Goal: Task Accomplishment & Management: Manage account settings

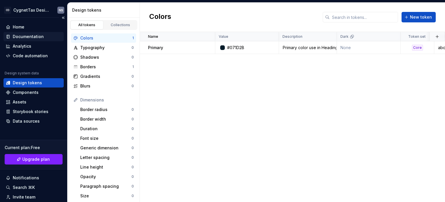
click at [32, 35] on div "Documentation" at bounding box center [28, 37] width 31 height 6
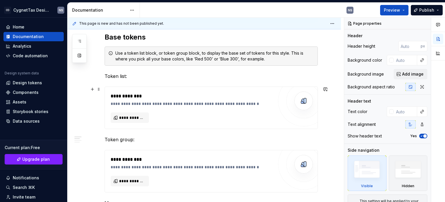
scroll to position [290, 0]
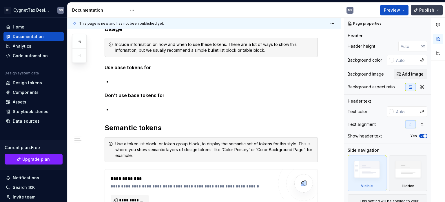
click at [425, 14] on button "Publish" at bounding box center [427, 10] width 32 height 10
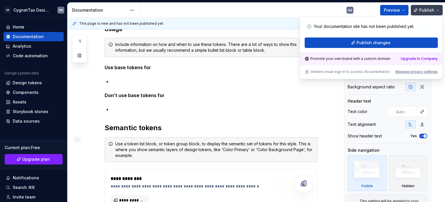
click at [425, 12] on span "Publish" at bounding box center [427, 10] width 15 height 6
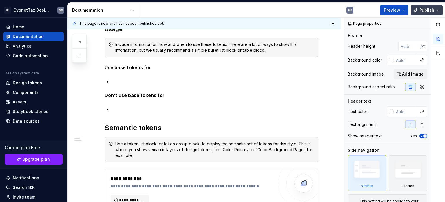
click at [424, 10] on span "Publish" at bounding box center [427, 10] width 15 height 6
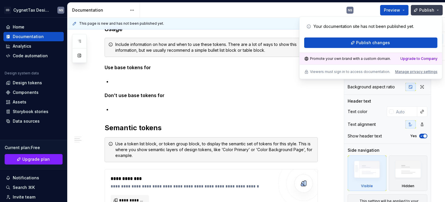
click at [424, 10] on span "Publish" at bounding box center [427, 10] width 15 height 6
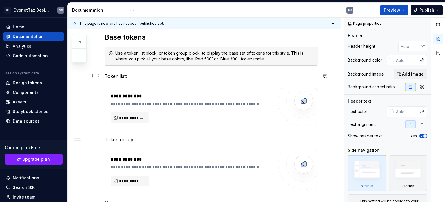
scroll to position [0, 0]
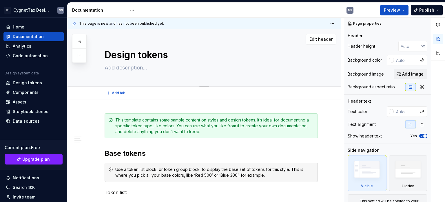
click at [123, 57] on textarea "Design tokens" at bounding box center [210, 55] width 213 height 14
type textarea "*"
type textarea "B"
type textarea "*"
type textarea "Bu"
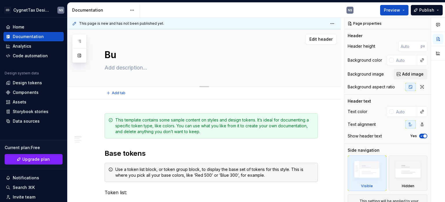
type textarea "*"
type textarea "But"
type textarea "*"
type textarea "Butt"
type textarea "*"
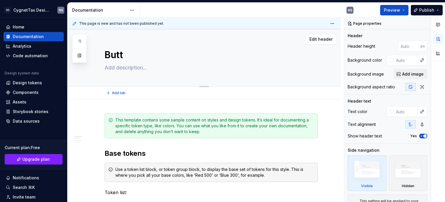
type textarea "Butti"
type textarea "*"
type textarea "Buttin"
type textarea "*"
type textarea "Butti"
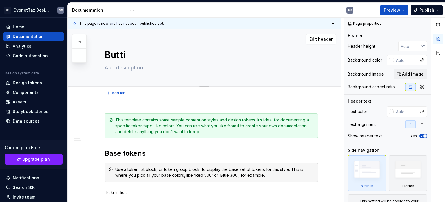
type textarea "*"
type textarea "Butt"
type textarea "*"
type textarea "Butto"
type textarea "*"
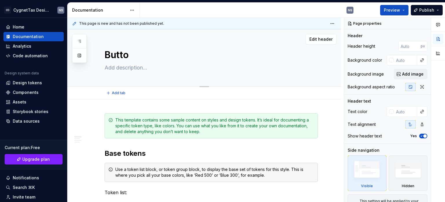
type textarea "Button"
type textarea "*"
type textarea "Button"
click at [132, 67] on textarea at bounding box center [210, 67] width 213 height 9
paste textarea "To trigger an operation."
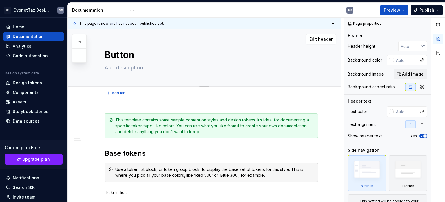
type textarea "*"
type textarea "To trigger an operation."
type textarea "*"
type textarea "To trigger an operation."
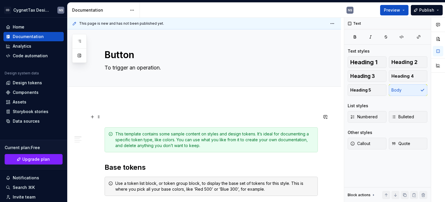
click at [97, 95] on div "Add tab" at bounding box center [205, 92] width 274 height 13
click at [118, 94] on span "Add tab" at bounding box center [119, 92] width 14 height 5
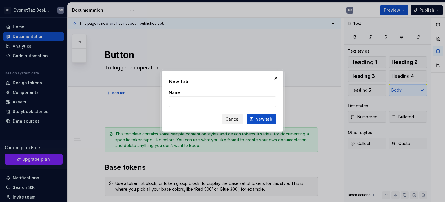
click at [233, 118] on span "Cancel" at bounding box center [233, 119] width 14 height 6
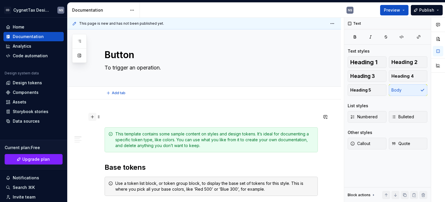
click at [94, 117] on button "button" at bounding box center [92, 117] width 8 height 8
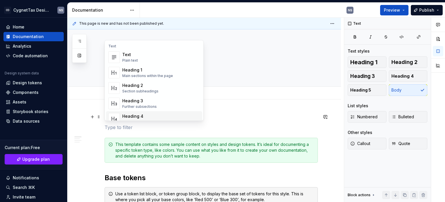
click at [117, 127] on p at bounding box center [211, 127] width 213 height 7
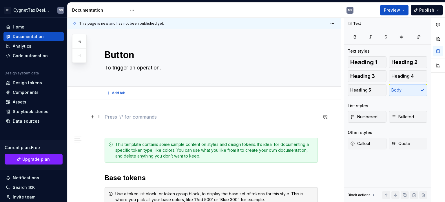
click at [113, 116] on p at bounding box center [211, 116] width 213 height 7
click at [118, 116] on p at bounding box center [211, 116] width 213 height 7
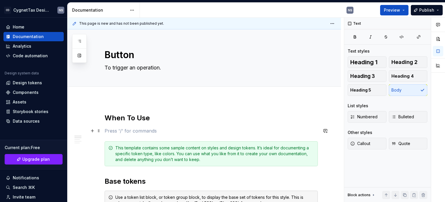
click at [135, 131] on p at bounding box center [211, 130] width 213 height 7
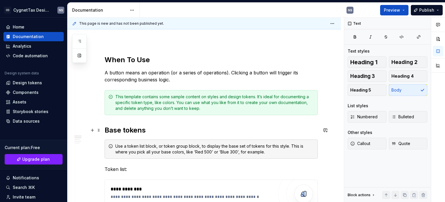
scroll to position [29, 0]
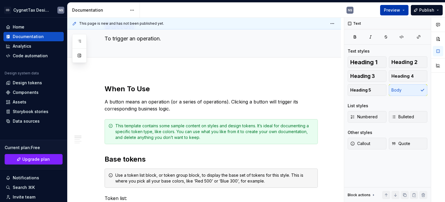
click at [390, 8] on span "Preview" at bounding box center [392, 10] width 16 height 6
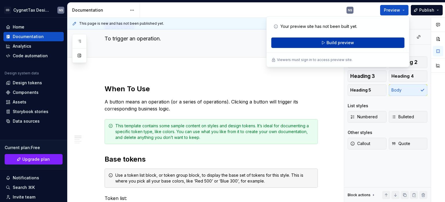
click at [335, 46] on button "Build preview" at bounding box center [337, 42] width 133 height 10
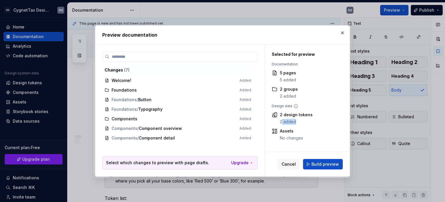
drag, startPoint x: 282, startPoint y: 123, endPoint x: 301, endPoint y: 122, distance: 19.1
click at [301, 122] on div "2 added" at bounding box center [296, 122] width 33 height 6
click at [307, 163] on button "Build preview" at bounding box center [323, 164] width 40 height 10
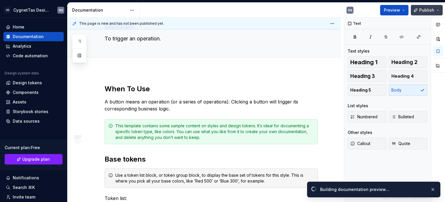
click at [437, 11] on button "Publish" at bounding box center [427, 10] width 32 height 10
click at [411, 188] on span "Open page" at bounding box center [414, 189] width 19 height 5
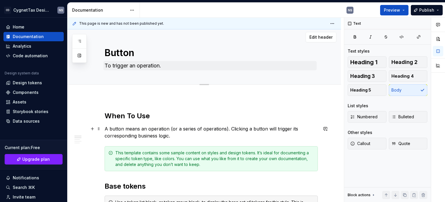
scroll to position [0, 0]
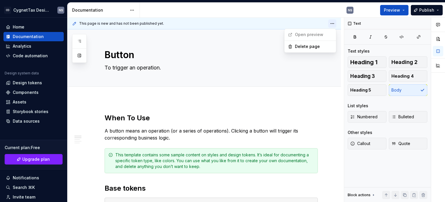
click at [331, 25] on html "CD CygnetTax Design System NS Home Documentation Analytics Code automation Desi…" at bounding box center [222, 101] width 445 height 202
click at [311, 46] on div "Delete page" at bounding box center [314, 47] width 38 height 6
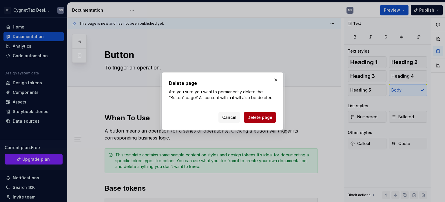
click at [263, 118] on span "Delete page" at bounding box center [260, 117] width 25 height 6
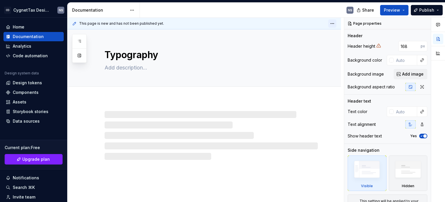
click at [330, 23] on html "CD CygnetTax Design System NS Home Documentation Analytics Code automation Desi…" at bounding box center [222, 101] width 445 height 202
click at [311, 49] on div "Delete page" at bounding box center [314, 47] width 38 height 6
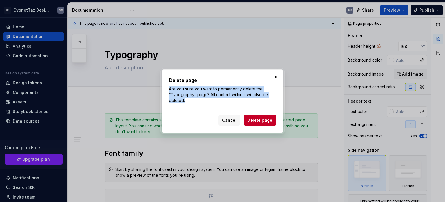
drag, startPoint x: 169, startPoint y: 90, endPoint x: 189, endPoint y: 101, distance: 22.6
click at [189, 101] on p "Are you sure you want to permanently delete the “Typography” page? All content …" at bounding box center [222, 94] width 107 height 17
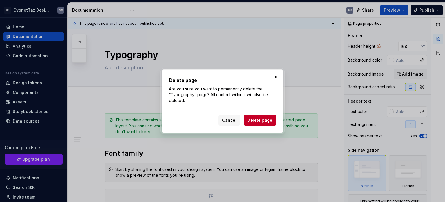
click at [204, 111] on div "Delete page Are you sure you want to permanently delete the “Typography” page? …" at bounding box center [222, 101] width 107 height 49
click at [260, 122] on span "Delete page" at bounding box center [260, 120] width 25 height 6
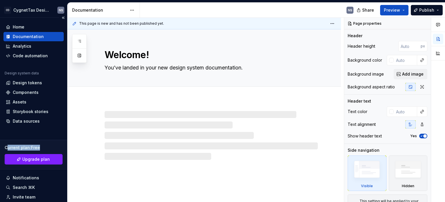
drag, startPoint x: 8, startPoint y: 147, endPoint x: 43, endPoint y: 147, distance: 34.8
click at [43, 147] on div "Current plan : Free" at bounding box center [34, 147] width 58 height 6
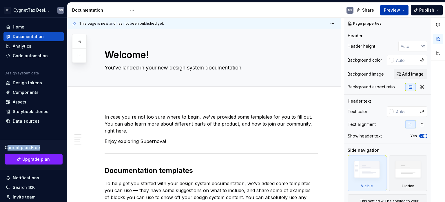
click at [407, 9] on button "Preview" at bounding box center [394, 10] width 28 height 10
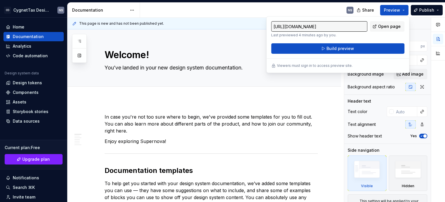
click at [345, 25] on input "[URL][DOMAIN_NAME]" at bounding box center [319, 26] width 96 height 10
drag, startPoint x: 290, startPoint y: 27, endPoint x: 372, endPoint y: 37, distance: 82.7
click at [372, 37] on div "[URL][DOMAIN_NAME] Last previewed 4 minutes ago by you. Open page" at bounding box center [337, 29] width 133 height 16
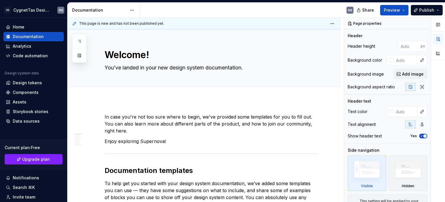
click at [324, 9] on div "NS" at bounding box center [249, 10] width 218 height 15
click at [441, 26] on button "button" at bounding box center [438, 24] width 10 height 10
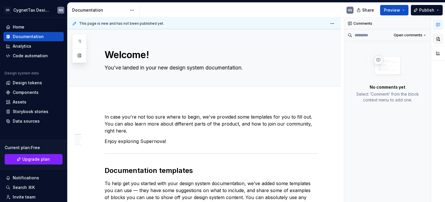
click at [438, 38] on button "button" at bounding box center [438, 39] width 10 height 10
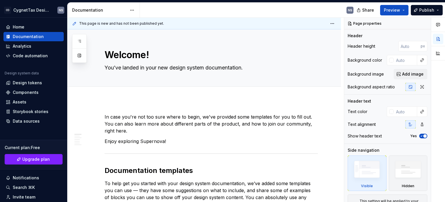
click at [438, 47] on div at bounding box center [439, 40] width 14 height 44
click at [437, 24] on icon "button" at bounding box center [438, 24] width 3 height 3
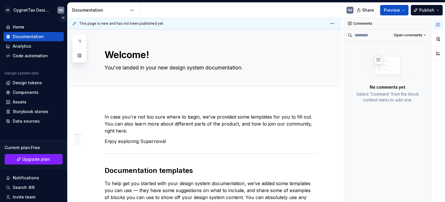
click at [59, 18] on button "Collapse sidebar" at bounding box center [63, 18] width 8 height 8
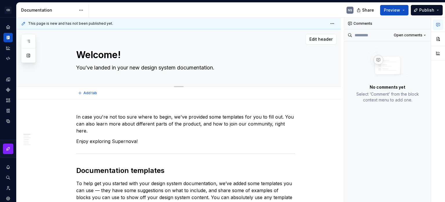
click at [34, 80] on div "Welcome! You’ve landed in your new design system documentation. Edit header" at bounding box center [179, 57] width 325 height 57
click at [10, 16] on button "Expand sidebar" at bounding box center [12, 18] width 8 height 8
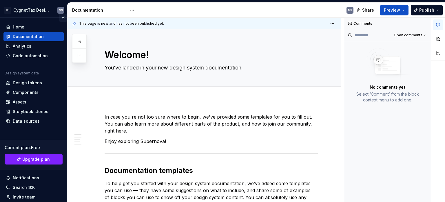
click at [59, 19] on button "Collapse sidebar" at bounding box center [63, 18] width 8 height 8
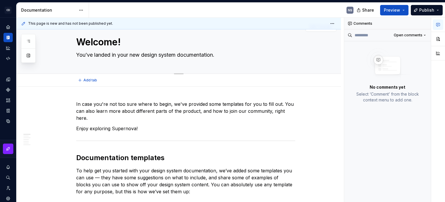
scroll to position [0, 0]
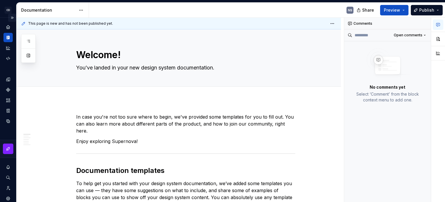
click at [9, 17] on button "Expand sidebar" at bounding box center [12, 18] width 8 height 8
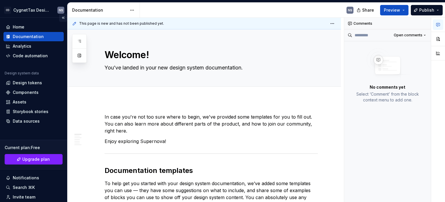
click at [59, 16] on button "Collapse sidebar" at bounding box center [63, 18] width 8 height 8
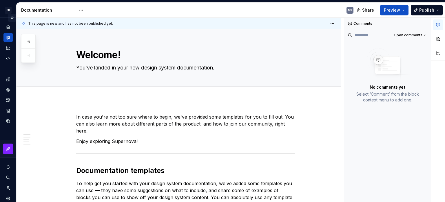
click at [8, 18] on button "Expand sidebar" at bounding box center [12, 18] width 8 height 8
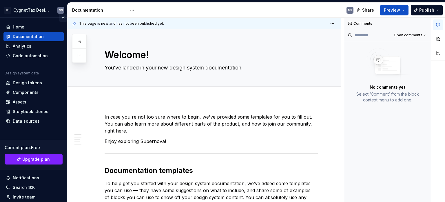
click at [60, 18] on button "Collapse sidebar" at bounding box center [63, 18] width 8 height 8
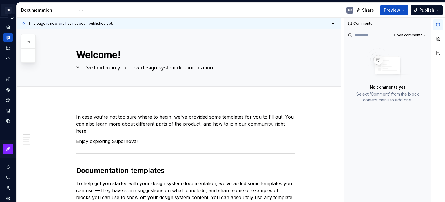
click at [7, 9] on html "CD CygnetTax Design System NS Design system data Documentation NS Share Preview…" at bounding box center [222, 101] width 445 height 202
click at [7, 5] on html "CD CygnetTax Design System NS Design system data Documentation NS Share Preview…" at bounding box center [222, 101] width 445 height 202
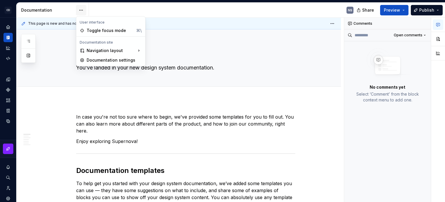
click at [77, 11] on html "CD CygnetTax Design System NS Design system data Documentation NS Share Preview…" at bounding box center [222, 101] width 445 height 202
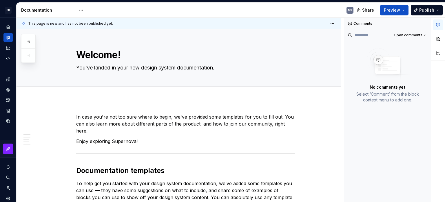
click at [154, 13] on html "CD CygnetTax Design System NS Design system data Documentation NS Share Preview…" at bounding box center [222, 101] width 445 height 202
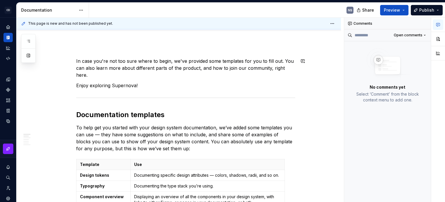
scroll to position [145, 0]
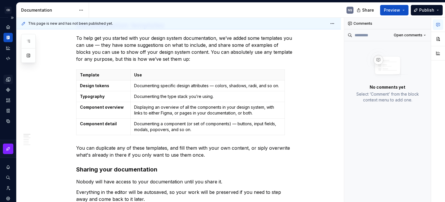
click at [6, 78] on icon "Design tokens" at bounding box center [8, 79] width 5 height 5
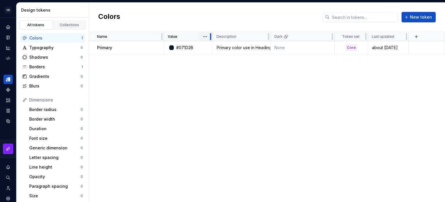
drag, startPoint x: 226, startPoint y: 38, endPoint x: 211, endPoint y: 37, distance: 15.1
click at [211, 37] on div at bounding box center [211, 36] width 5 height 9
click at [202, 37] on html "CD CygnetTax Design System NS Design system data Design tokens All tokens Colle…" at bounding box center [222, 101] width 445 height 202
click at [215, 55] on div "Move to right" at bounding box center [231, 57] width 38 height 6
click at [268, 37] on div at bounding box center [269, 36] width 5 height 9
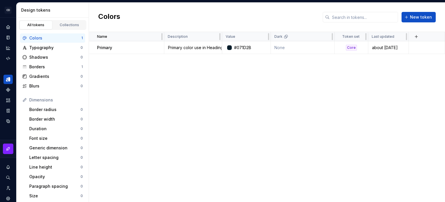
click at [266, 37] on html "CD CygnetTax Design System NS Design system data Design tokens All tokens Colle…" at bounding box center [222, 101] width 445 height 202
click at [264, 37] on html "CD CygnetTax Design System NS Design system data Design tokens All tokens Colle…" at bounding box center [222, 101] width 445 height 202
click at [273, 57] on div "Move to right" at bounding box center [289, 57] width 38 height 6
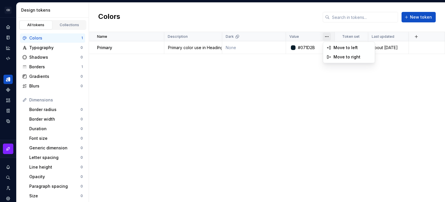
click at [329, 38] on html "CD CygnetTax Design System NS Design system data Design tokens All tokens Colle…" at bounding box center [222, 101] width 445 height 202
click at [327, 37] on html "CD CygnetTax Design System NS Design system data Design tokens All tokens Colle…" at bounding box center [222, 101] width 445 height 202
click at [333, 46] on div "Move to left" at bounding box center [349, 47] width 49 height 9
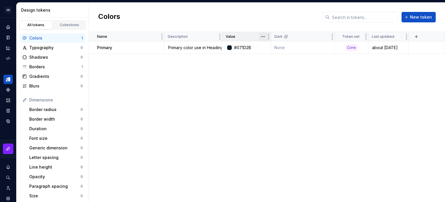
click at [260, 37] on html "CD CygnetTax Design System NS Design system data Design tokens All tokens Colle…" at bounding box center [222, 101] width 445 height 202
click at [201, 75] on div "Name Value Description Dark Token set Last updated Primary #071D2B Primary colo…" at bounding box center [267, 117] width 356 height 170
click at [95, 47] on icon at bounding box center [93, 47] width 5 height 5
click at [93, 47] on icon at bounding box center [93, 47] width 1 height 3
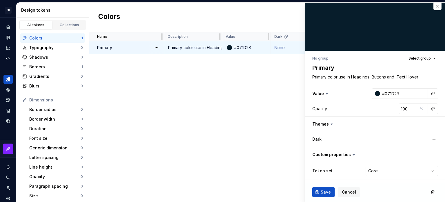
scroll to position [5, 0]
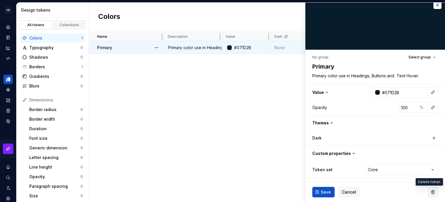
click at [432, 194] on button "button" at bounding box center [433, 191] width 10 height 10
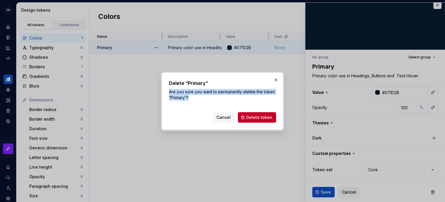
drag, startPoint x: 170, startPoint y: 93, endPoint x: 206, endPoint y: 101, distance: 36.9
click at [206, 101] on div "Delete “Primary” Are you sure you want to permanently delete the token “Primary…" at bounding box center [222, 100] width 107 height 43
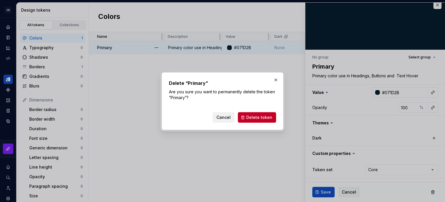
click at [220, 116] on span "Cancel" at bounding box center [224, 117] width 14 height 6
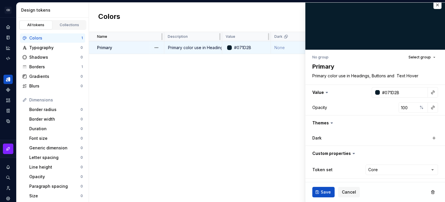
click at [329, 124] on icon at bounding box center [332, 123] width 6 height 6
click at [323, 92] on button "button" at bounding box center [376, 92] width 140 height 15
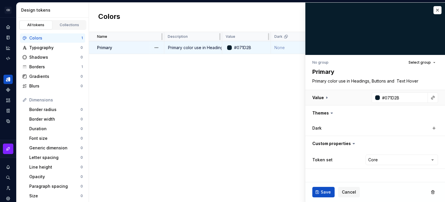
click at [323, 97] on button "button" at bounding box center [376, 97] width 140 height 15
click at [322, 108] on button "button" at bounding box center [376, 112] width 140 height 15
click at [322, 125] on button "button" at bounding box center [376, 128] width 140 height 15
click at [320, 99] on button "button" at bounding box center [376, 97] width 140 height 15
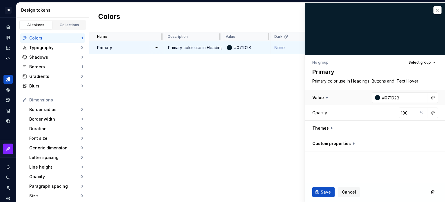
click at [319, 101] on button "button" at bounding box center [376, 97] width 140 height 15
click at [331, 153] on fieldset "No group Select group Primary Primary color use in Headings, Buttons and Text H…" at bounding box center [376, 102] width 140 height 199
click at [319, 99] on button "button" at bounding box center [376, 97] width 140 height 15
click at [315, 95] on button "button" at bounding box center [376, 97] width 140 height 15
click at [347, 160] on fieldset "No group Select group Primary Primary color use in Headings, Buttons and Text H…" at bounding box center [376, 102] width 140 height 199
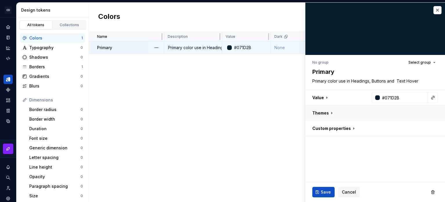
click at [323, 110] on button "button" at bounding box center [376, 112] width 140 height 15
click at [331, 156] on fieldset "No group Select group Primary Primary color use in Headings, Buttons and Text H…" at bounding box center [376, 102] width 140 height 199
type textarea "*"
click at [436, 10] on button "button" at bounding box center [438, 10] width 8 height 8
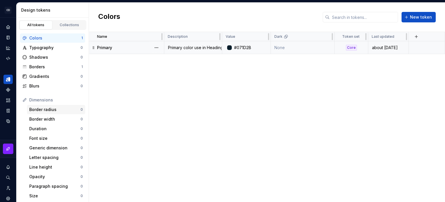
click at [38, 113] on div "Border radius 0" at bounding box center [56, 109] width 58 height 9
